Goal: Obtain resource: Obtain resource

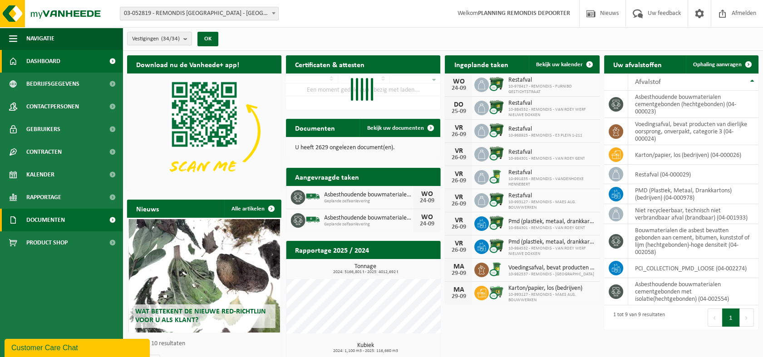
click at [48, 215] on span "Documenten" at bounding box center [45, 220] width 39 height 23
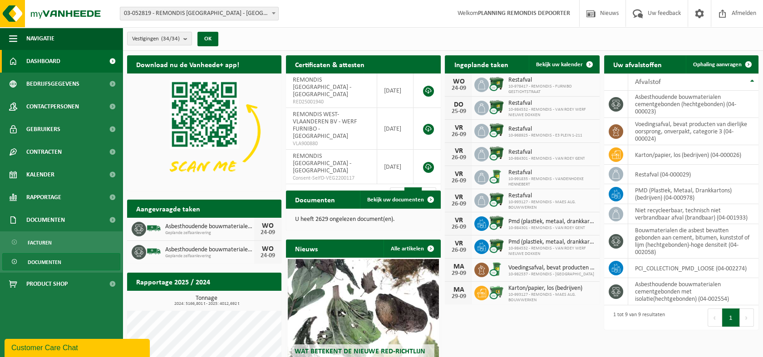
click at [57, 260] on span "Documenten" at bounding box center [45, 262] width 34 height 17
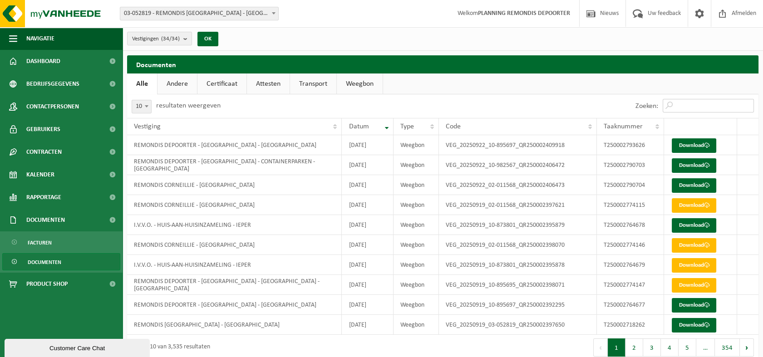
click at [698, 106] on input "Zoeken:" at bounding box center [708, 106] width 91 height 14
paste input "T250002804738"
type input "T250002804738"
